Goal: Information Seeking & Learning: Learn about a topic

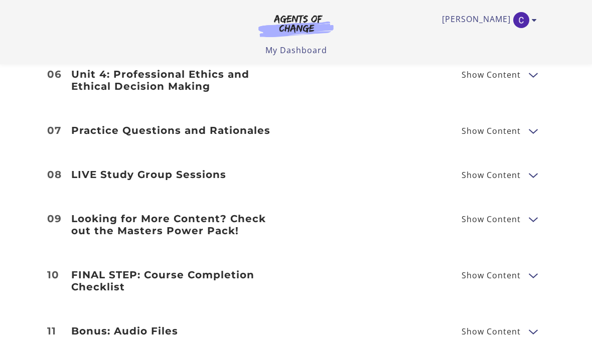
scroll to position [1612, 0]
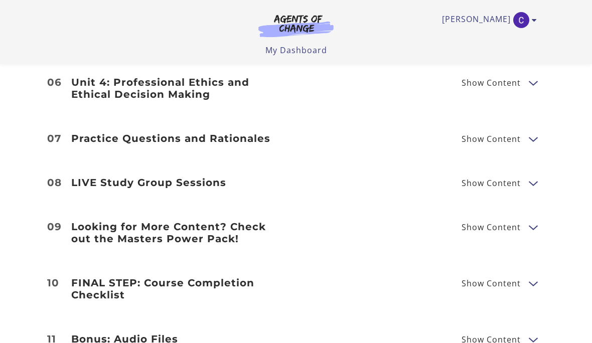
click at [526, 23] on img "Toggle menu" at bounding box center [521, 20] width 16 height 16
click at [485, 34] on link "My Account" at bounding box center [495, 36] width 88 height 17
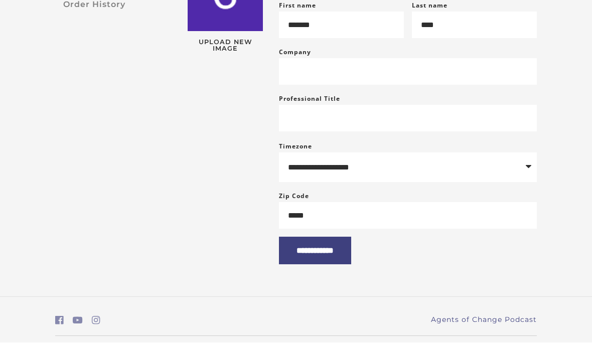
scroll to position [175, 0]
click at [312, 262] on input "**********" at bounding box center [315, 252] width 72 height 28
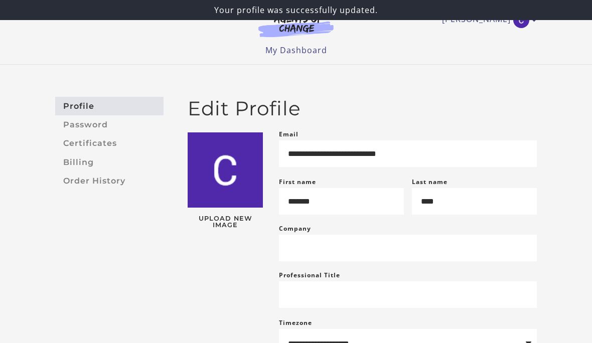
click at [534, 23] on icon "Toggle menu" at bounding box center [533, 20] width 5 height 8
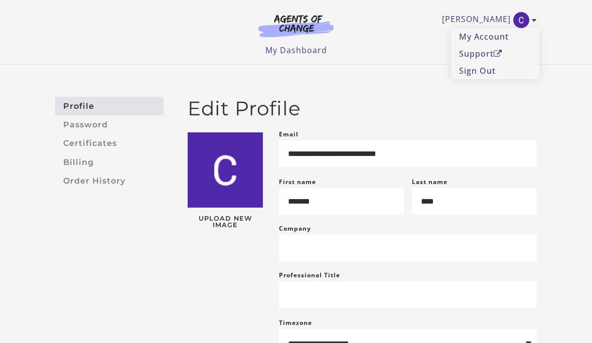
click at [93, 100] on link "Profile" at bounding box center [109, 106] width 108 height 19
click at [495, 16] on link "Cecilia B" at bounding box center [487, 20] width 90 height 16
click at [499, 33] on link "My Account" at bounding box center [495, 36] width 88 height 17
click at [305, 42] on div "Cecilia B My Account Support Sign Out Toggle menu Menu My Dashboard My Account …" at bounding box center [295, 28] width 481 height 56
click at [306, 49] on link "My Dashboard" at bounding box center [296, 50] width 62 height 11
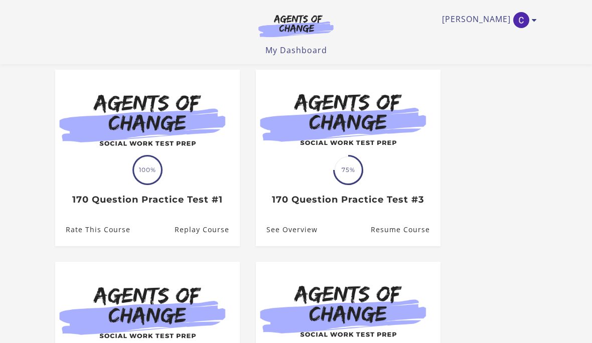
scroll to position [86, 0]
click at [204, 201] on h3 "170 Question Practice Test #1" at bounding box center [147, 200] width 163 height 12
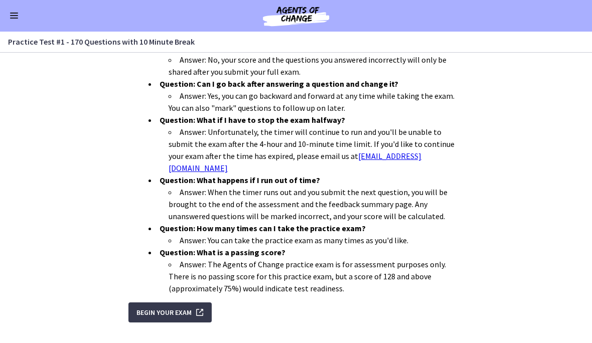
scroll to position [337, 0]
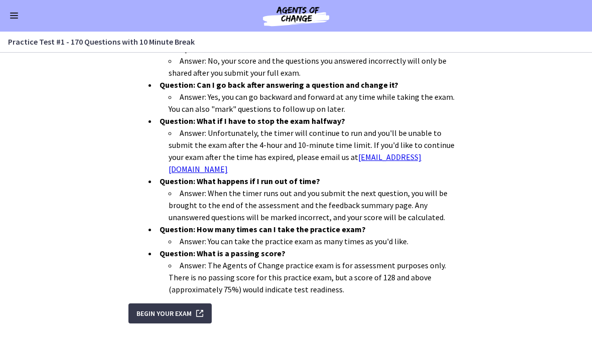
click at [173, 308] on span "Begin Your Exam" at bounding box center [163, 314] width 55 height 12
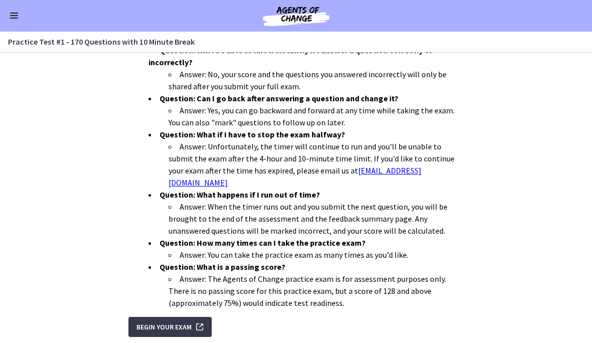
scroll to position [324, 0]
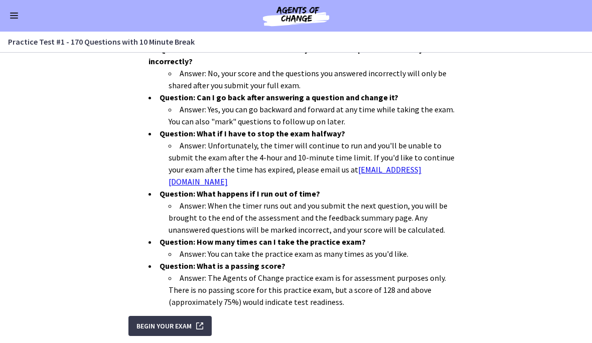
click at [190, 320] on span "Begin Your Exam" at bounding box center [163, 326] width 55 height 12
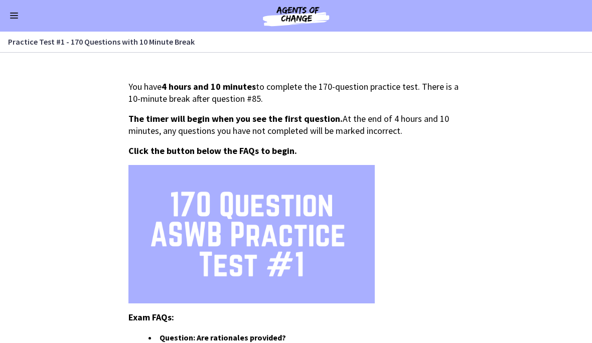
click at [15, 16] on span "Enable menu" at bounding box center [14, 16] width 8 height 1
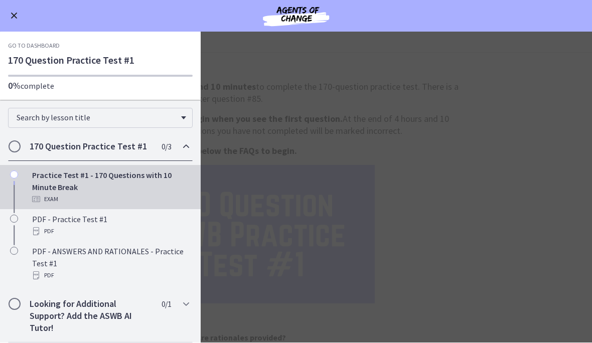
scroll to position [1, 0]
click at [141, 255] on div "PDF - ANSWERS AND RATIONALES - Practice Test #1 PDF" at bounding box center [110, 264] width 156 height 36
